Goal: Navigation & Orientation: Find specific page/section

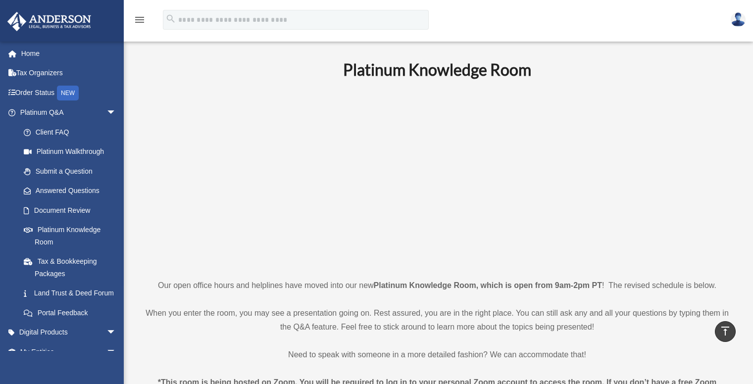
scroll to position [462, 0]
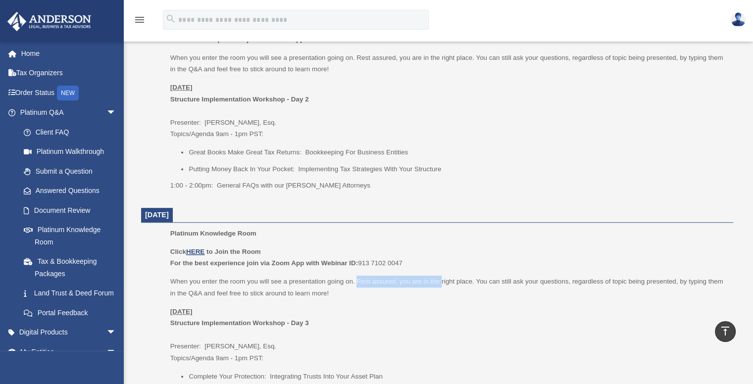
drag, startPoint x: 356, startPoint y: 283, endPoint x: 442, endPoint y: 286, distance: 85.7
click at [442, 286] on p "When you enter the room you will see a presentation going on. Rest assured, you…" at bounding box center [448, 287] width 556 height 23
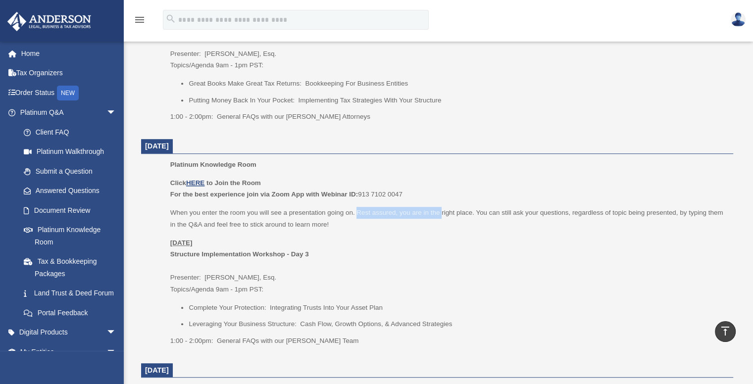
scroll to position [619, 0]
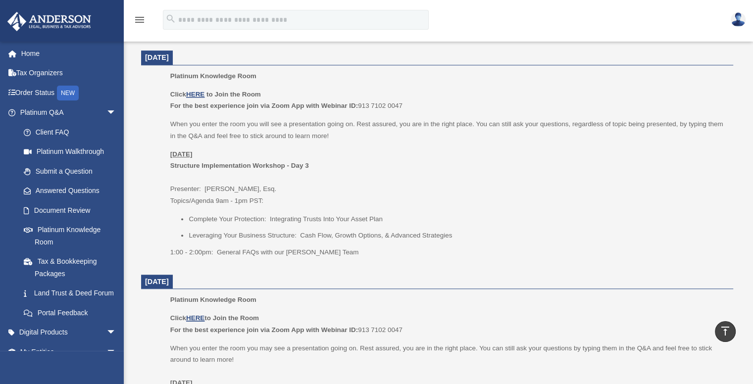
click at [367, 151] on p "Monday, August 25 Structure Implementation Workshop - Day 3 Presenter: Savannah…" at bounding box center [448, 177] width 556 height 58
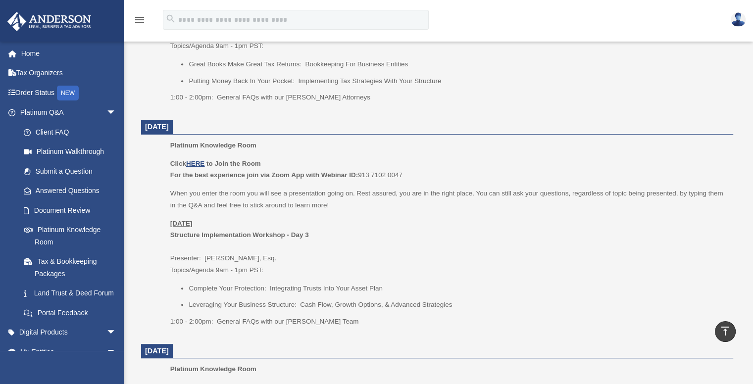
scroll to position [553, 0]
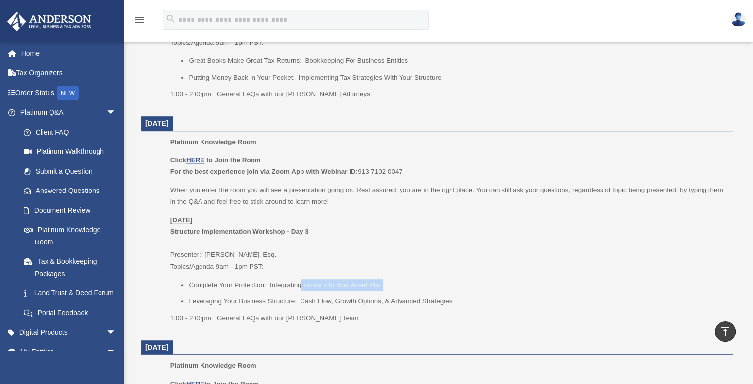
drag, startPoint x: 299, startPoint y: 284, endPoint x: 397, endPoint y: 285, distance: 98.0
click at [397, 285] on li "Complete Your Protection: Integrating Trusts Into Your Asset Plan" at bounding box center [457, 285] width 537 height 12
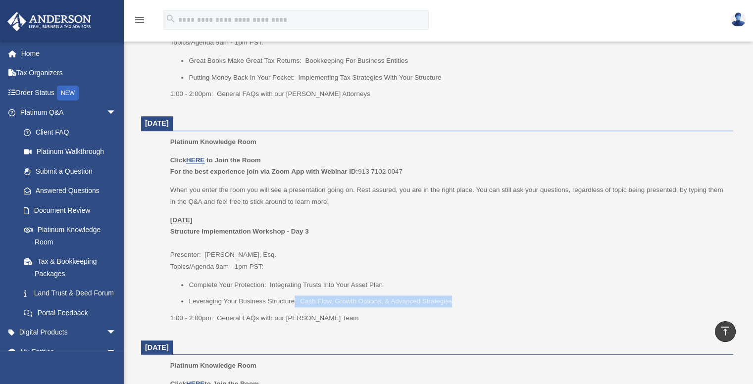
drag, startPoint x: 295, startPoint y: 303, endPoint x: 462, endPoint y: 303, distance: 167.3
click at [462, 303] on li "Leveraging Your Business Structure: Cash Flow, Growth Options, & Advanced Strat…" at bounding box center [457, 301] width 537 height 12
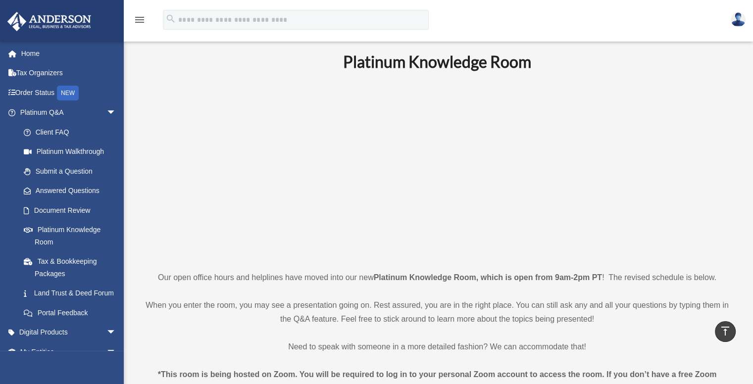
scroll to position [0, 0]
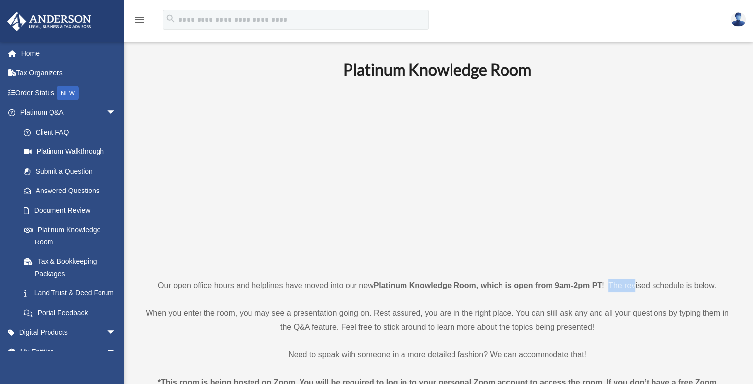
drag, startPoint x: 608, startPoint y: 286, endPoint x: 636, endPoint y: 286, distance: 27.7
click at [636, 286] on p "Our open office hours and helplines have moved into our new Platinum Knowledge …" at bounding box center [437, 286] width 592 height 14
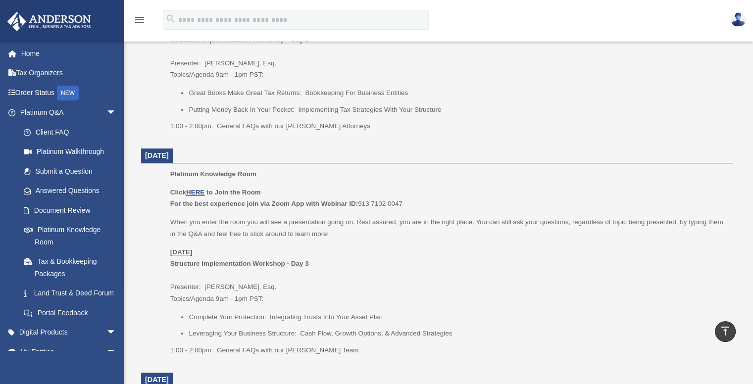
scroll to position [528, 0]
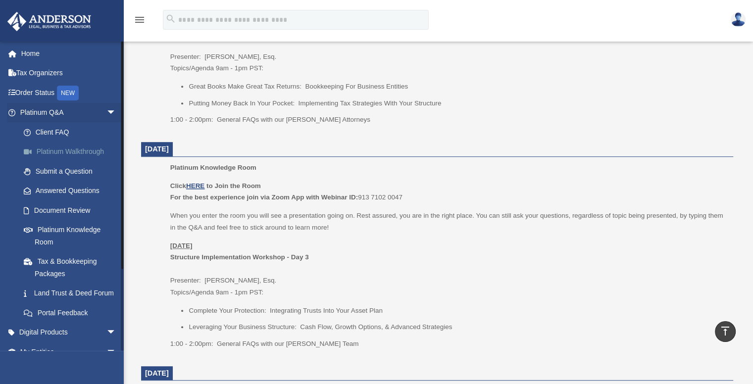
click at [53, 155] on link "Platinum Walkthrough" at bounding box center [72, 152] width 117 height 20
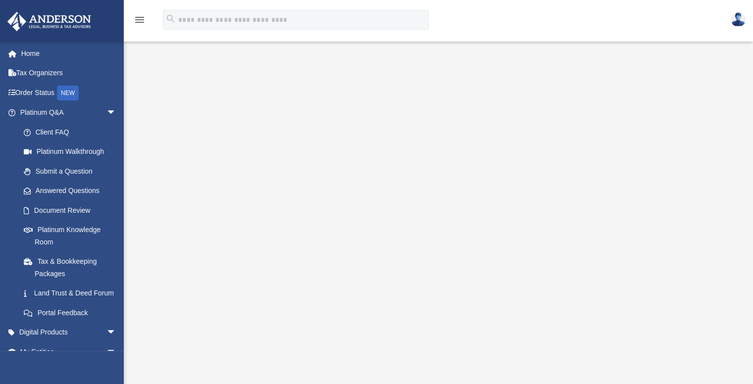
click at [735, 14] on img at bounding box center [737, 19] width 15 height 14
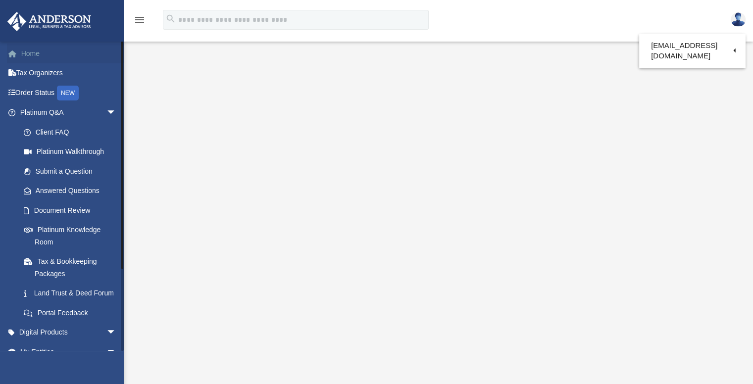
click at [33, 53] on link "Home" at bounding box center [69, 54] width 124 height 20
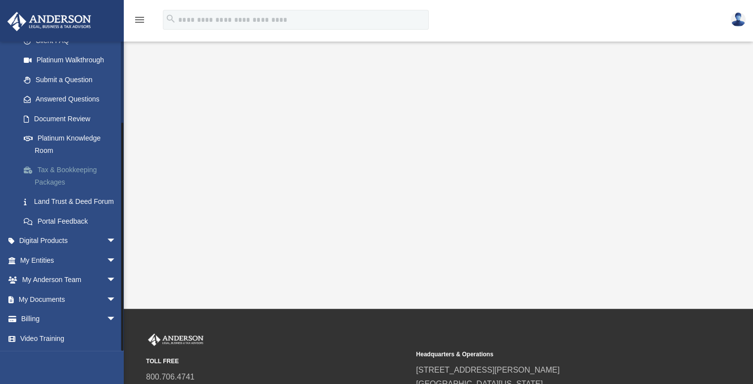
scroll to position [132, 0]
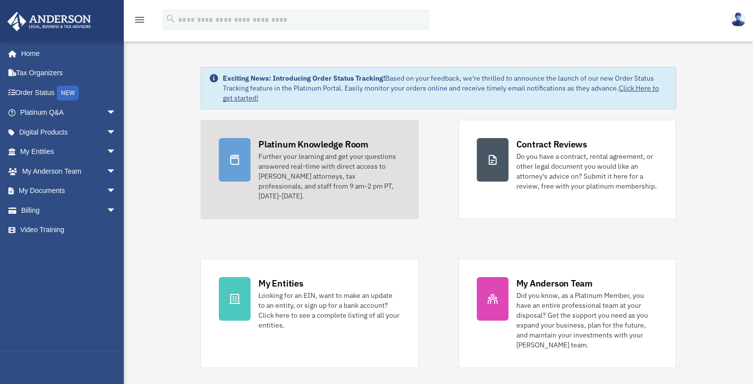
click at [302, 174] on div "Further your learning and get your questions answered real-time with direct acc…" at bounding box center [329, 175] width 142 height 49
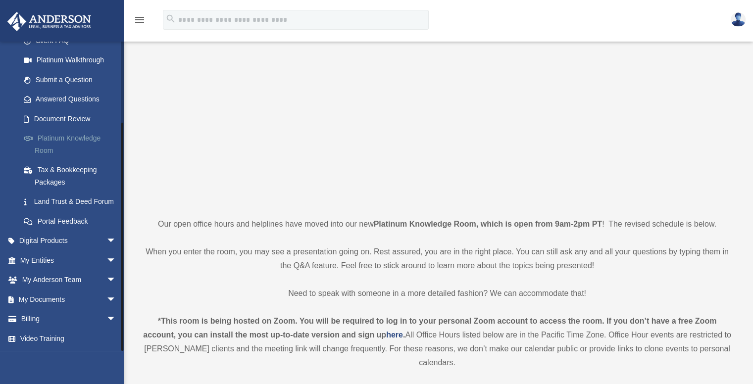
scroll to position [66, 0]
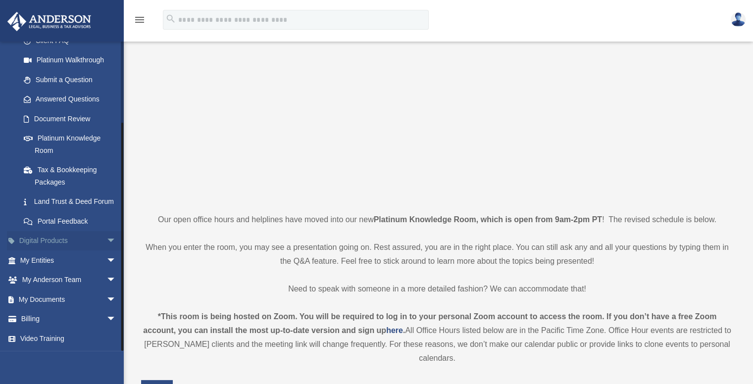
click at [106, 238] on span "arrow_drop_down" at bounding box center [116, 241] width 20 height 20
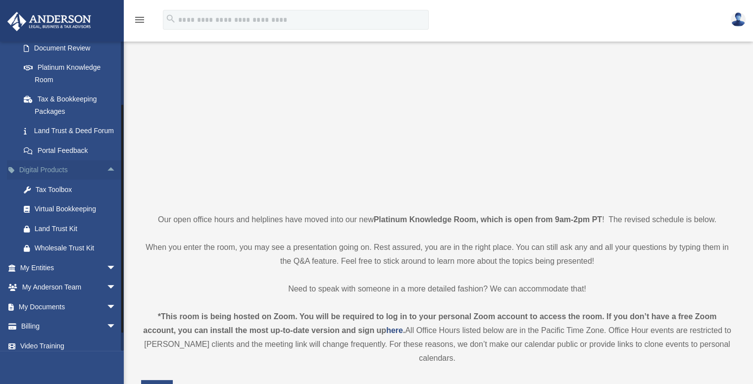
scroll to position [169, 0]
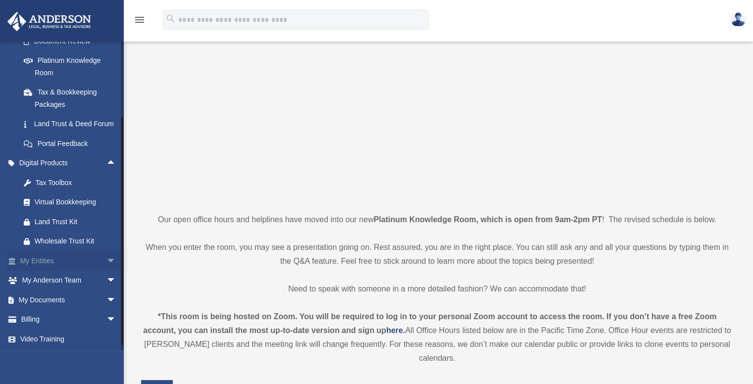
click at [106, 271] on span "arrow_drop_down" at bounding box center [116, 261] width 20 height 20
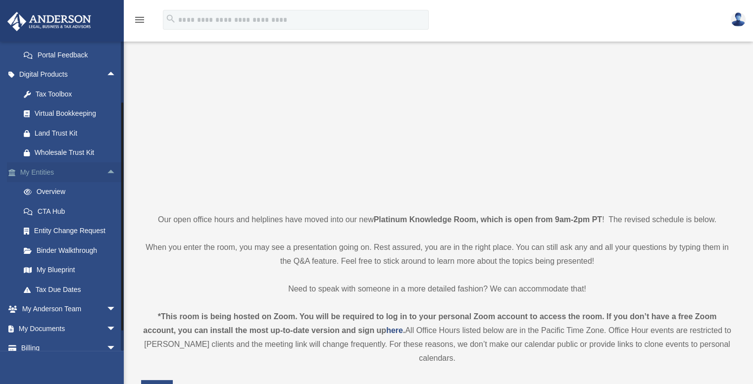
scroll to position [268, 0]
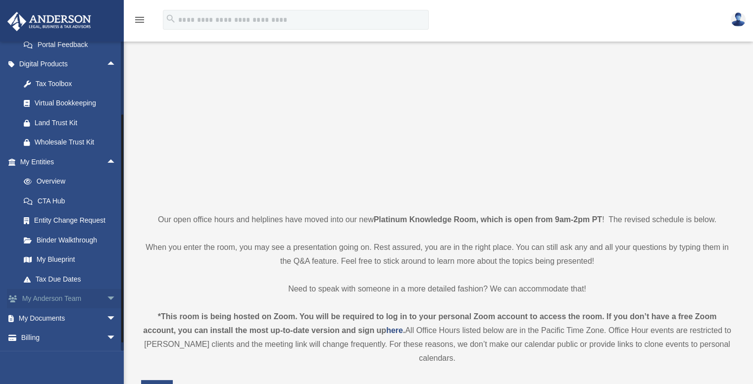
click at [106, 309] on span "arrow_drop_down" at bounding box center [116, 299] width 20 height 20
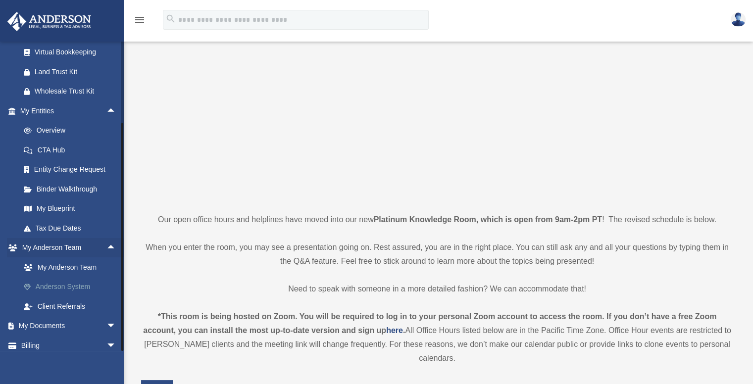
scroll to position [357, 0]
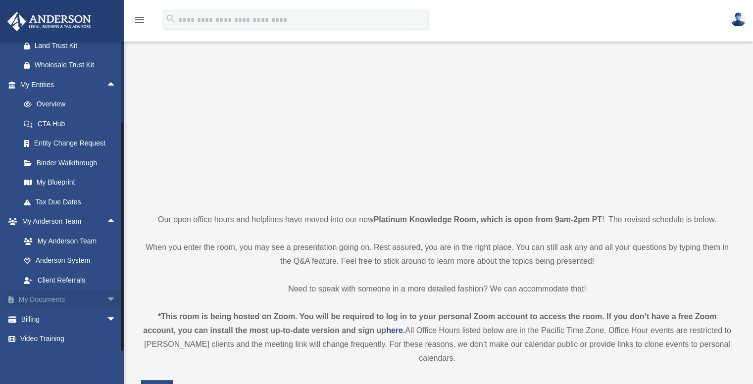
click at [106, 297] on span "arrow_drop_down" at bounding box center [116, 300] width 20 height 20
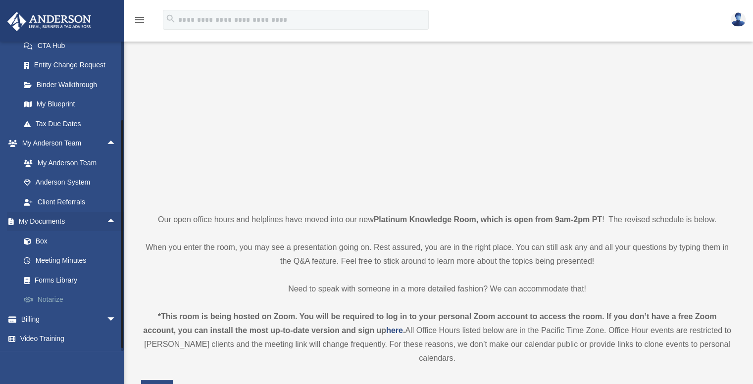
scroll to position [436, 0]
click at [106, 318] on span "arrow_drop_down" at bounding box center [116, 319] width 20 height 20
